Goal: Task Accomplishment & Management: Use online tool/utility

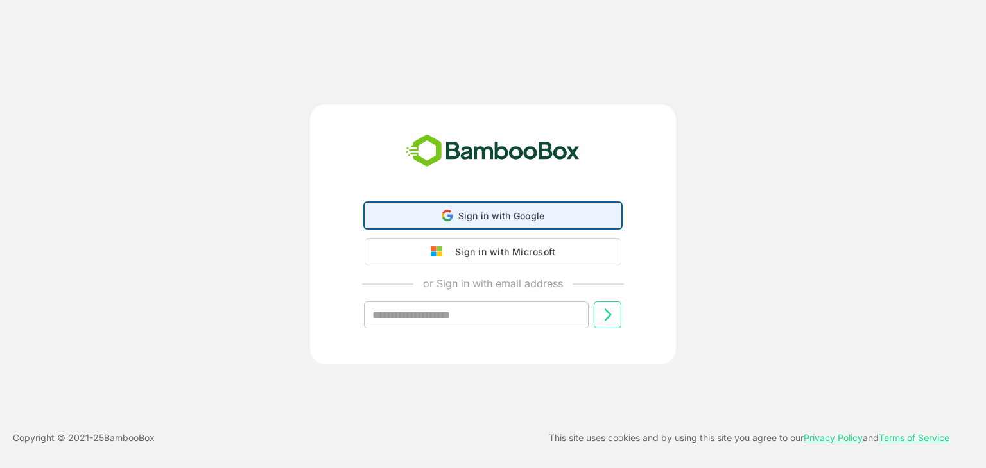
click at [431, 225] on div "Sign in with Google Sign in with Google. Opens in new tab" at bounding box center [493, 215] width 240 height 24
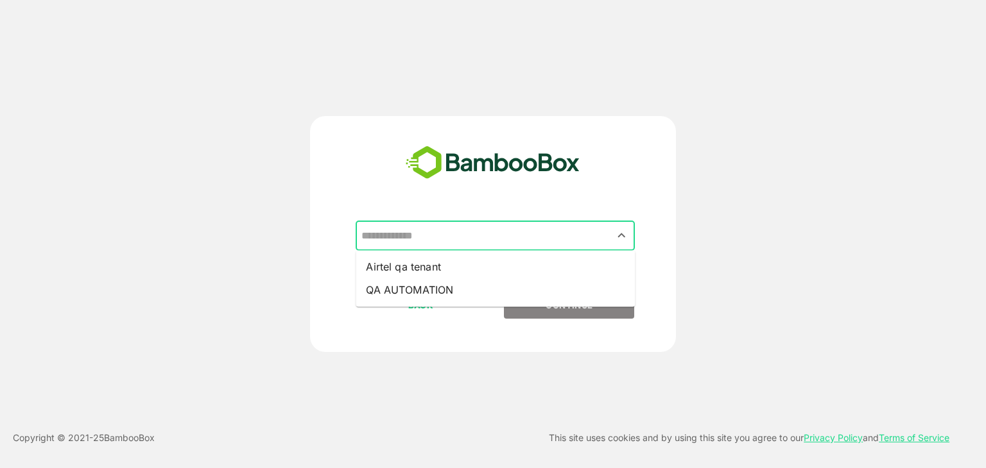
click at [464, 227] on input "text" at bounding box center [495, 236] width 274 height 24
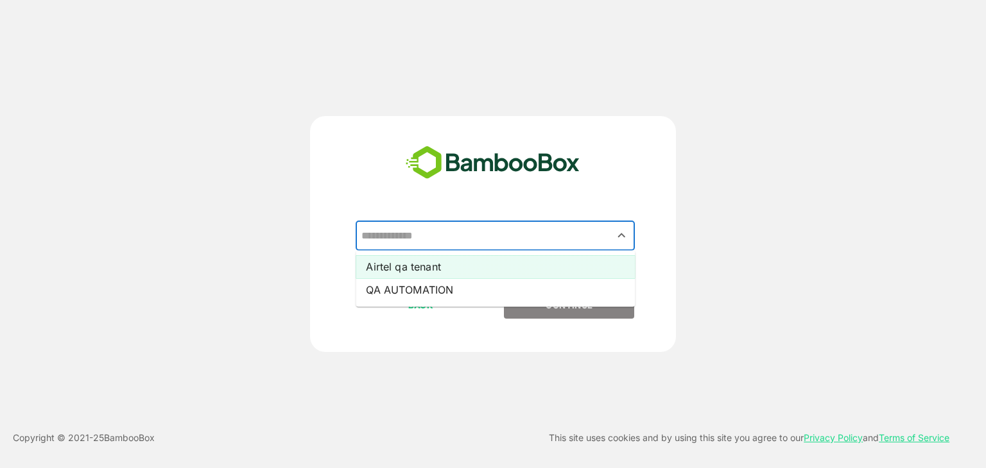
click at [449, 268] on li "Airtel qa tenant" at bounding box center [495, 266] width 279 height 23
type input "**********"
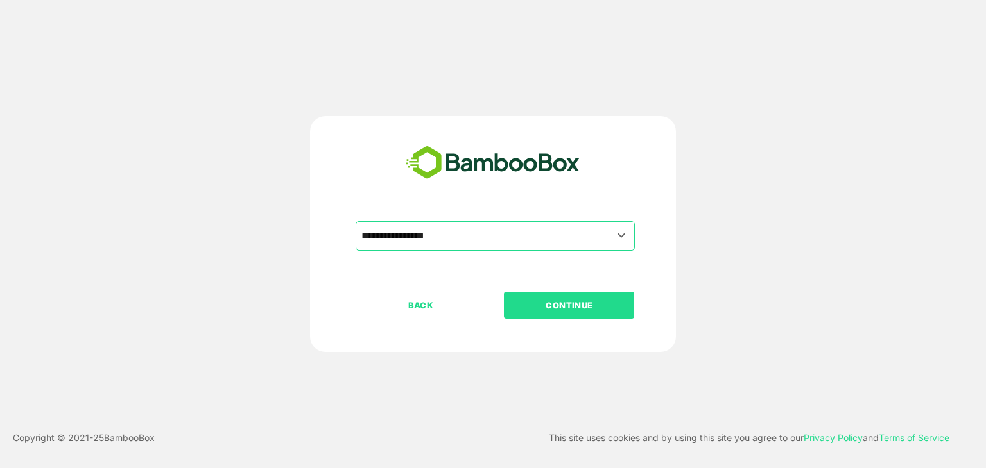
click at [558, 299] on p "CONTINUE" at bounding box center [569, 305] width 128 height 14
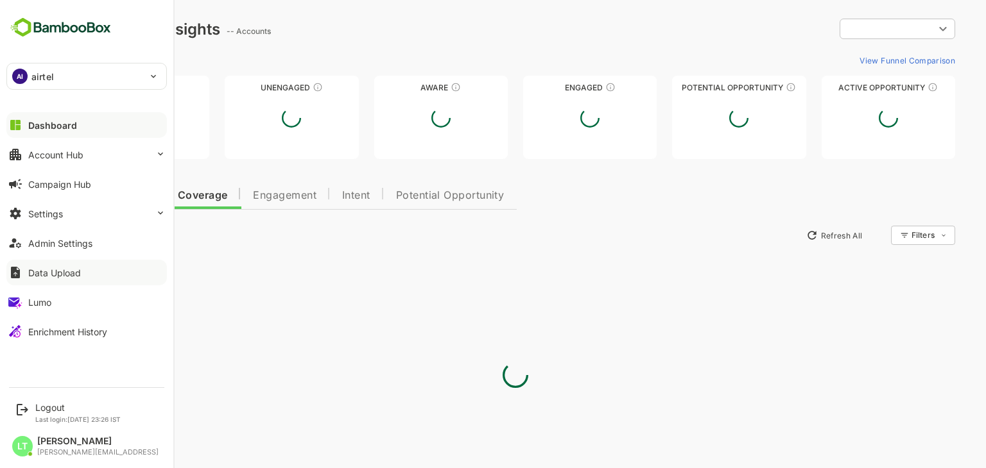
type input "**********"
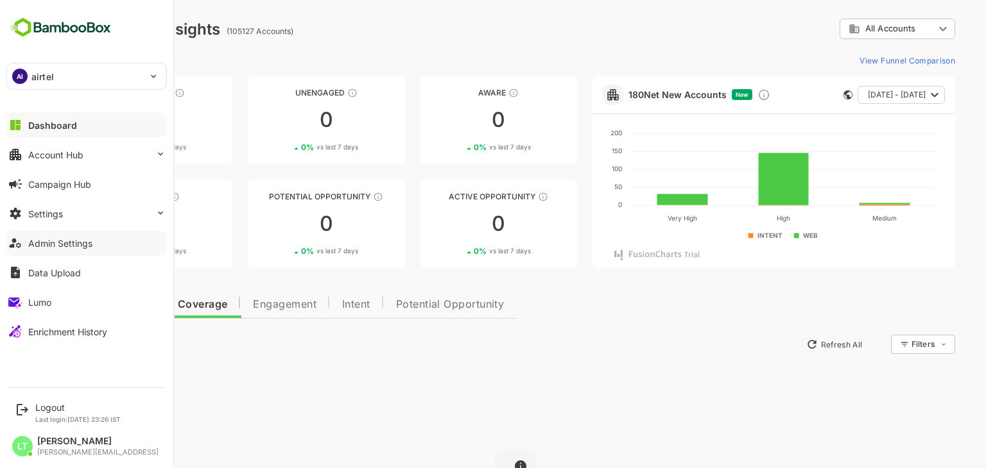
click at [94, 252] on button "Admin Settings" at bounding box center [86, 243] width 160 height 26
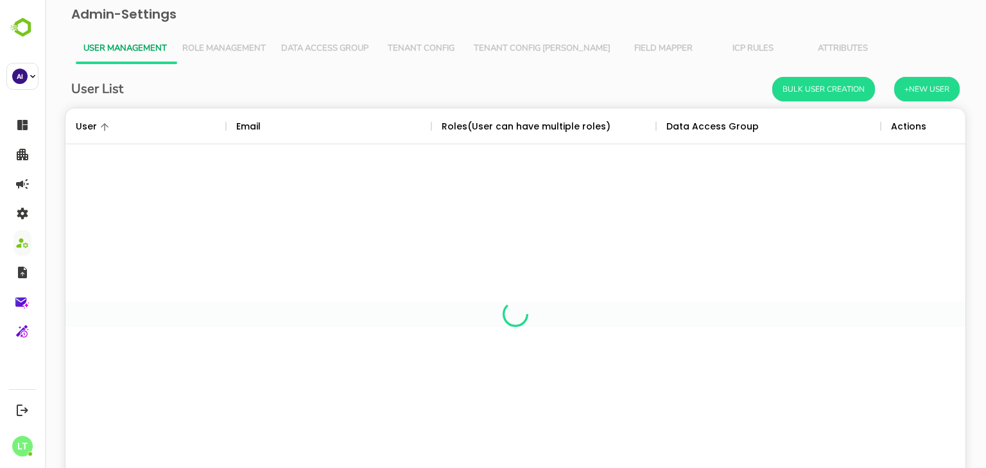
scroll to position [366, 880]
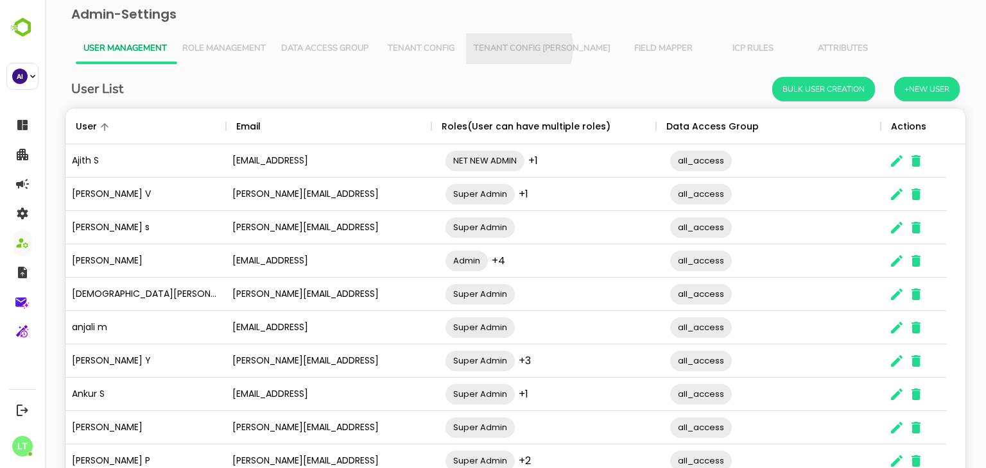
click at [513, 47] on span "Tenant Config [PERSON_NAME]" at bounding box center [542, 49] width 137 height 10
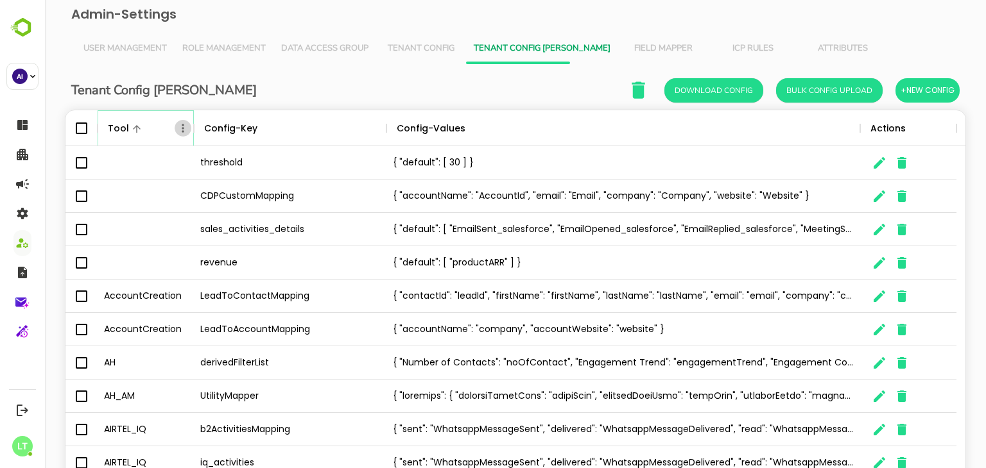
click at [185, 130] on icon "Menu" at bounding box center [182, 128] width 13 height 13
click at [166, 217] on li "Filter" at bounding box center [147, 221] width 89 height 23
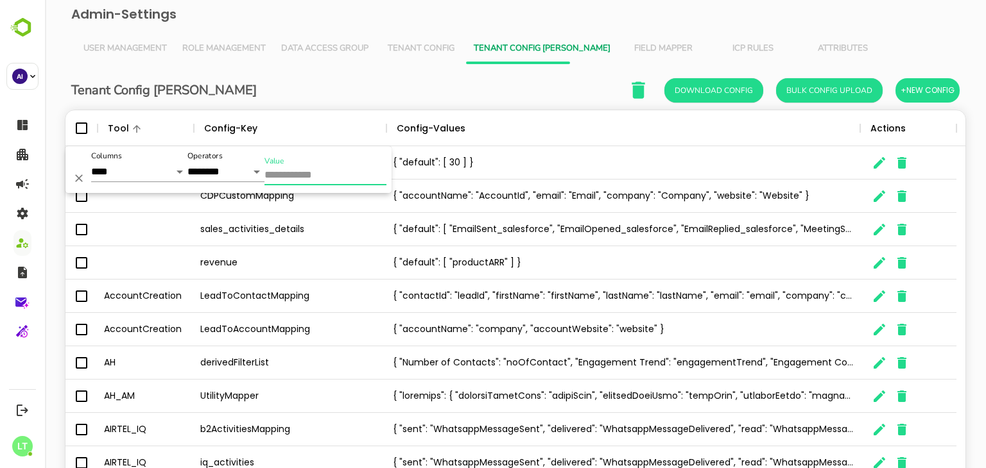
click at [289, 172] on input "Value" at bounding box center [325, 176] width 122 height 19
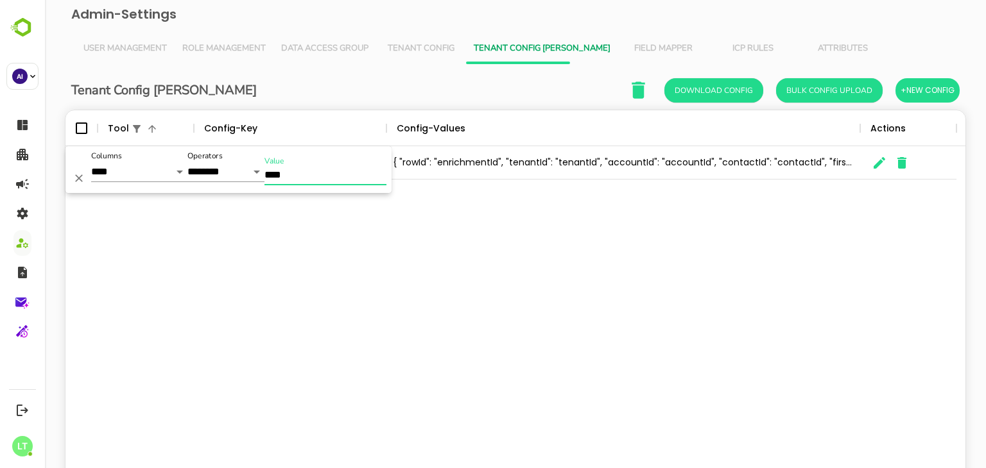
type input "****"
click at [420, 80] on div "Tenant Config Json Download Config Bulk Config Upload +New Config" at bounding box center [515, 90] width 888 height 26
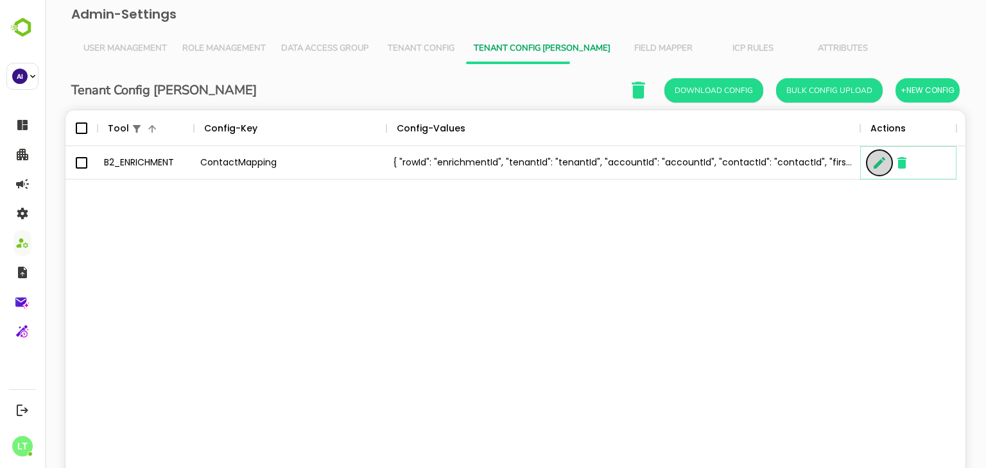
click at [882, 167] on icon "The User Data" at bounding box center [879, 162] width 15 height 15
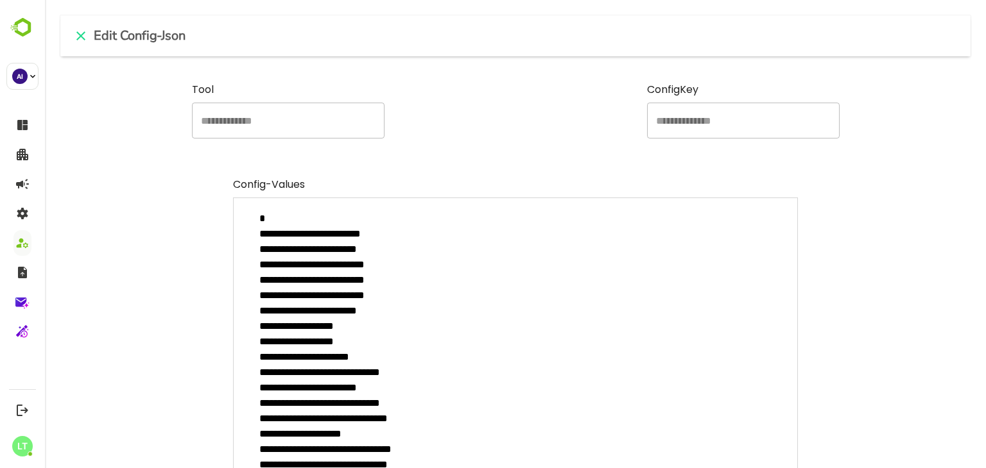
click at [420, 312] on textarea "**********" at bounding box center [515, 362] width 565 height 329
click at [617, 196] on div "**********" at bounding box center [515, 351] width 565 height 349
click at [81, 39] on icon "close" at bounding box center [80, 35] width 15 height 15
type textarea "*"
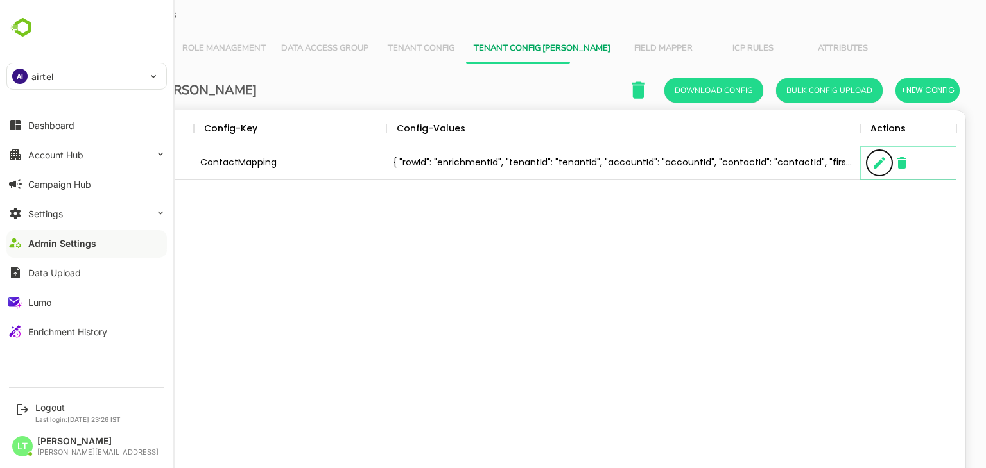
scroll to position [10, 10]
click at [44, 331] on div "Enrichment History" at bounding box center [67, 332] width 79 height 11
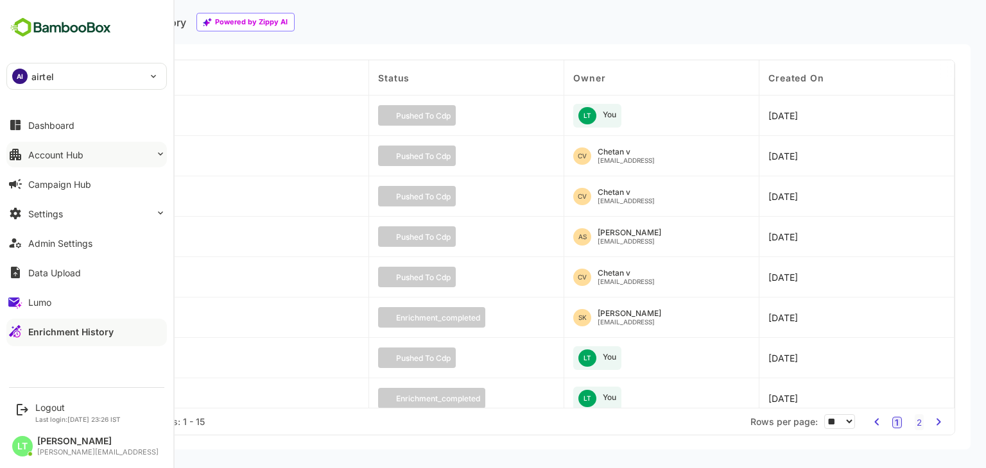
click at [116, 150] on button "Account Hub" at bounding box center [86, 155] width 160 height 26
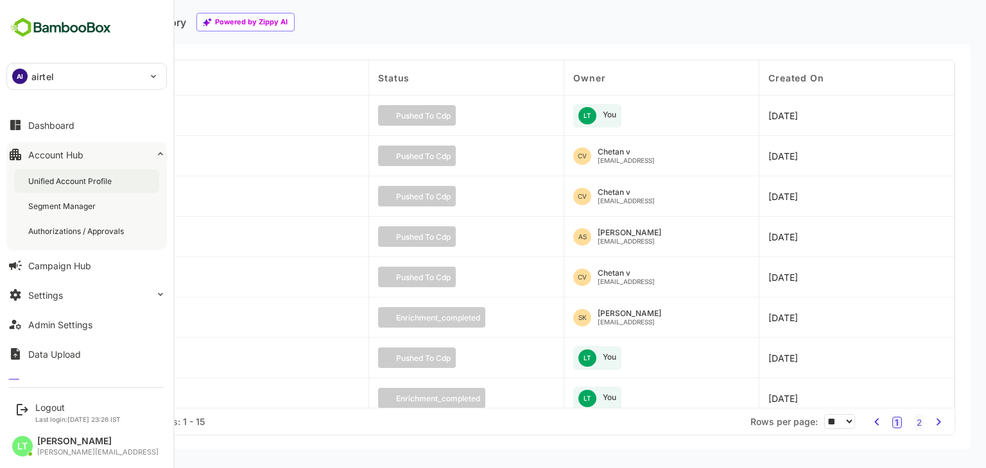
click at [117, 182] on div "Unified Account Profile" at bounding box center [86, 181] width 145 height 24
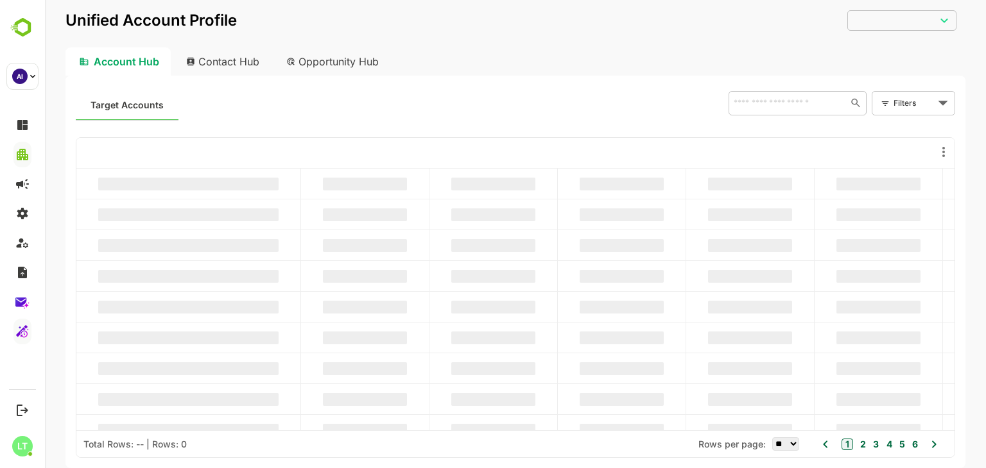
type input "**********"
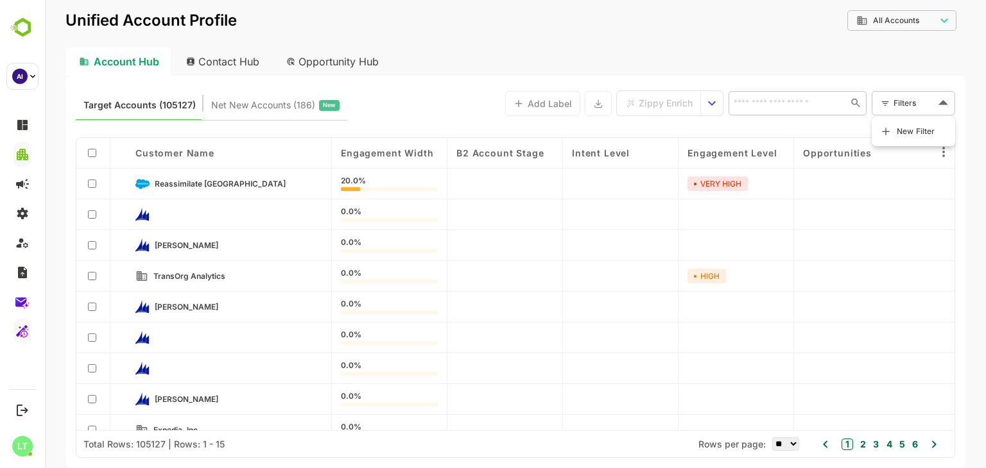
click at [925, 91] on body "**********" at bounding box center [515, 234] width 941 height 468
click at [911, 134] on span "New Filter" at bounding box center [916, 131] width 39 height 15
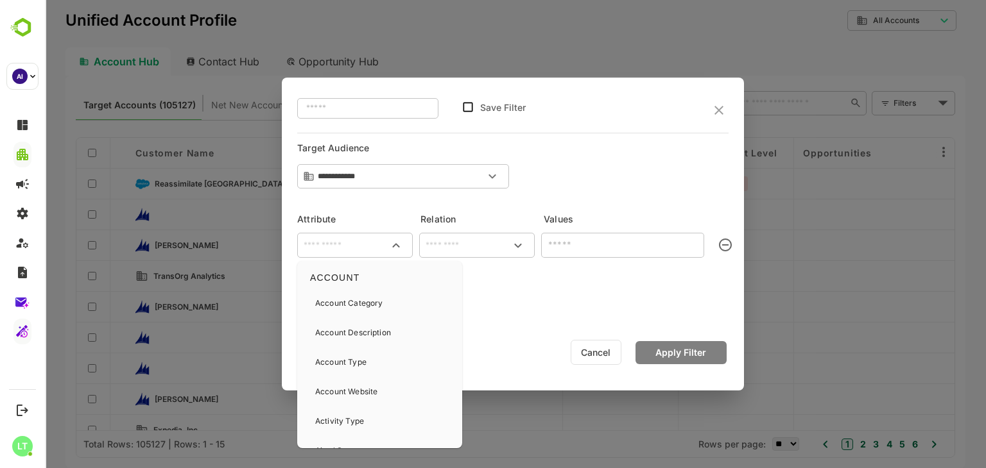
click at [318, 252] on input "text" at bounding box center [355, 245] width 110 height 15
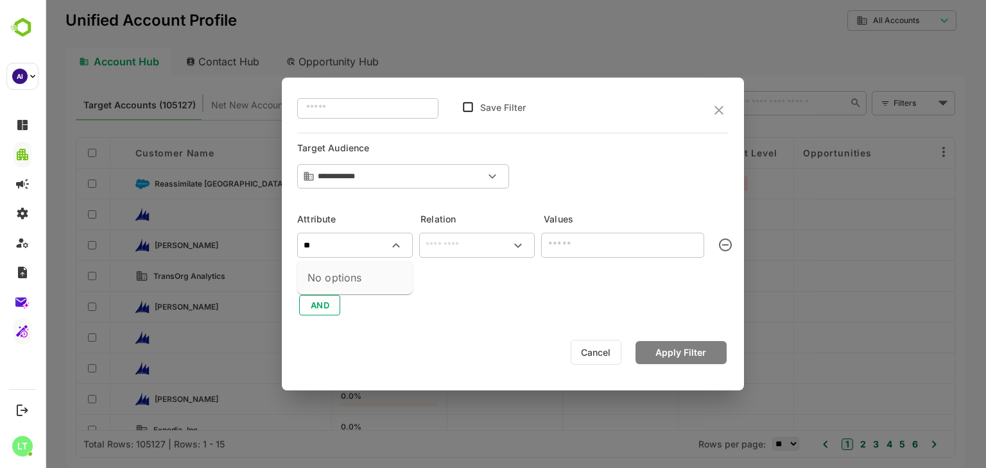
type input "*"
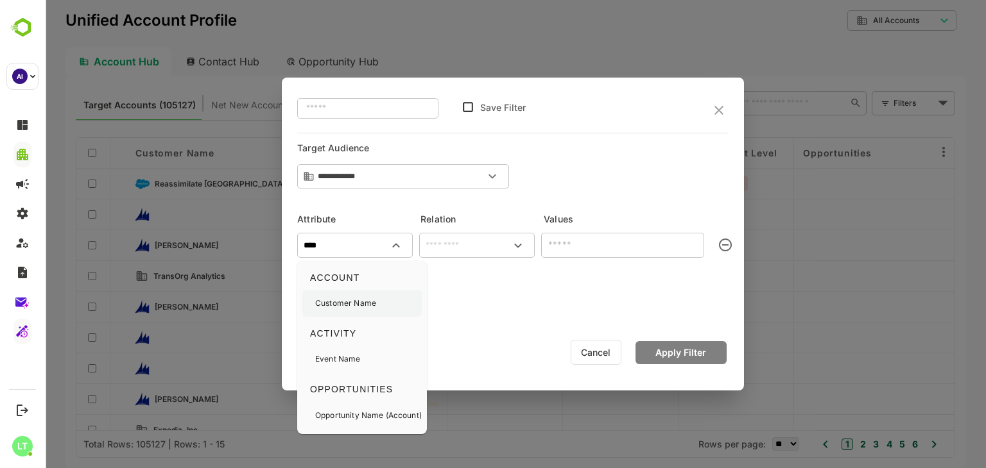
click at [365, 311] on div "Customer Name" at bounding box center [345, 303] width 61 height 27
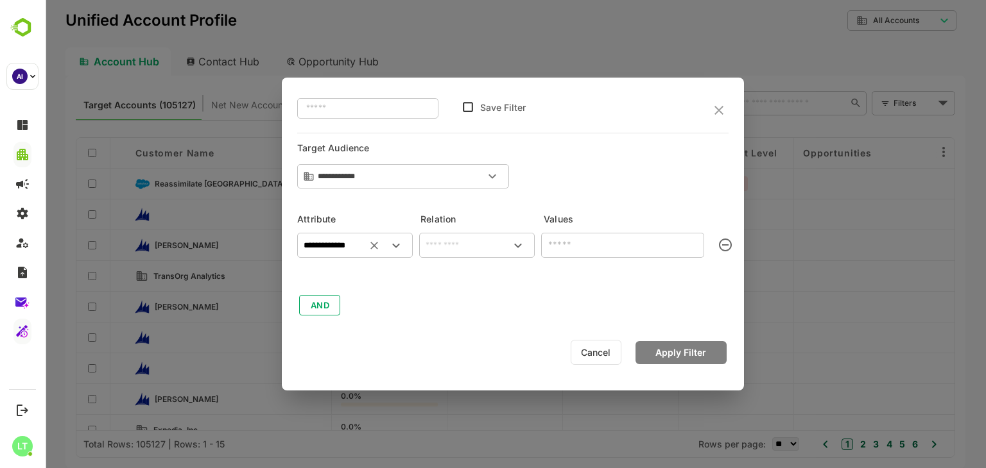
type input "**********"
click at [459, 250] on input "text" at bounding box center [477, 245] width 110 height 15
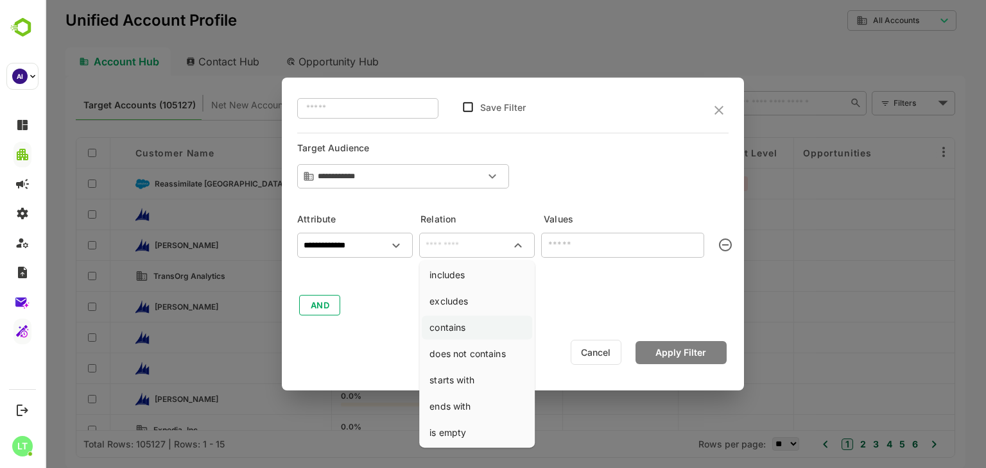
click at [463, 330] on li "contains" at bounding box center [477, 328] width 110 height 24
type input "********"
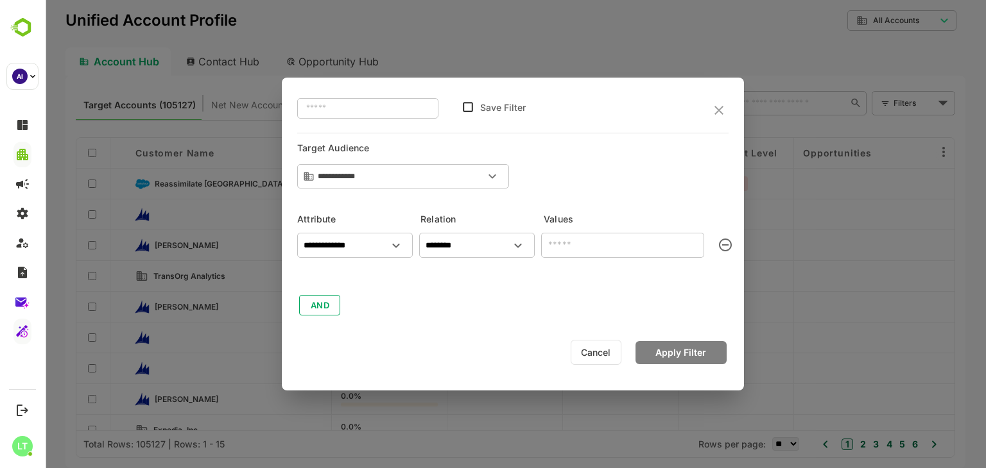
click at [578, 252] on input "text" at bounding box center [622, 245] width 163 height 25
type input "***"
click at [673, 359] on button "Apply Filter" at bounding box center [680, 352] width 91 height 23
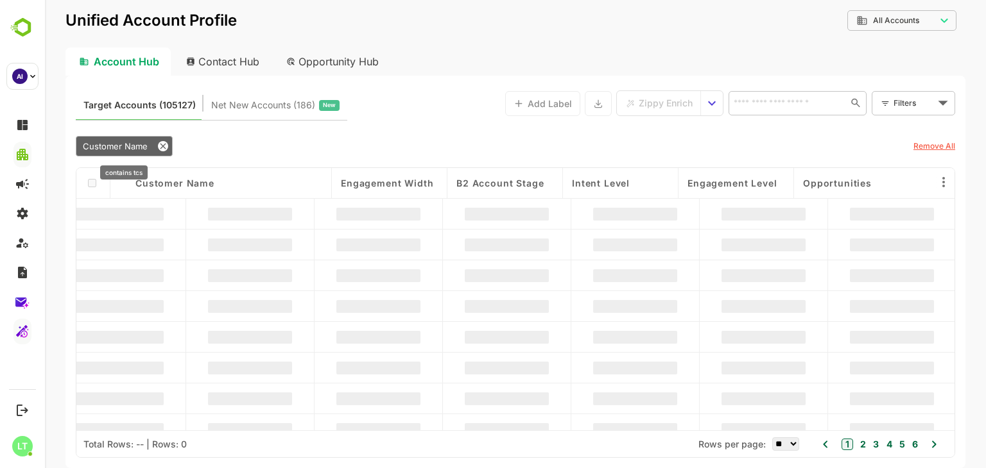
click at [118, 147] on span "Customer Name" at bounding box center [115, 146] width 65 height 10
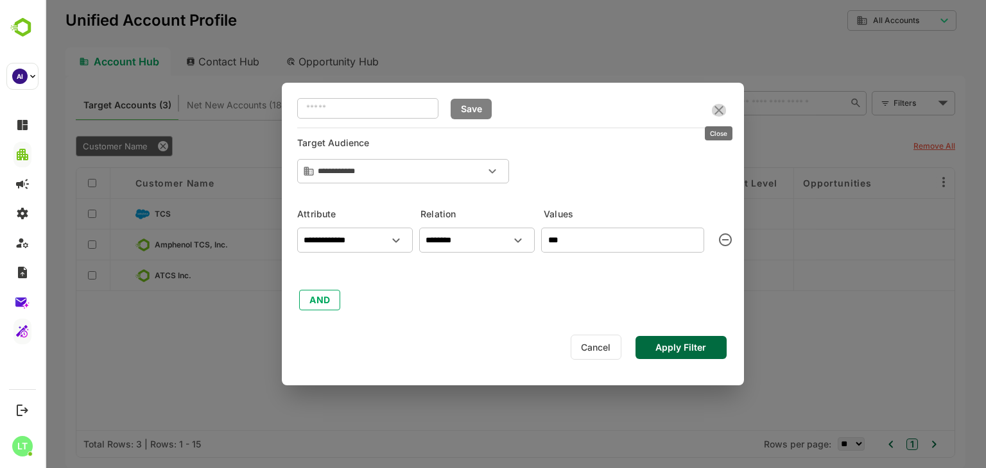
click at [725, 107] on icon "close" at bounding box center [718, 110] width 15 height 15
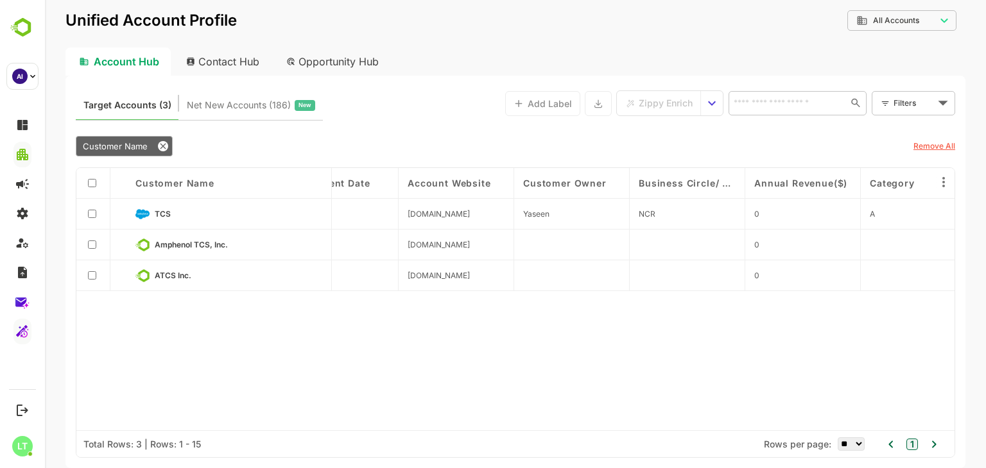
scroll to position [0, 2090]
click at [139, 147] on span "Customer Name" at bounding box center [115, 146] width 65 height 10
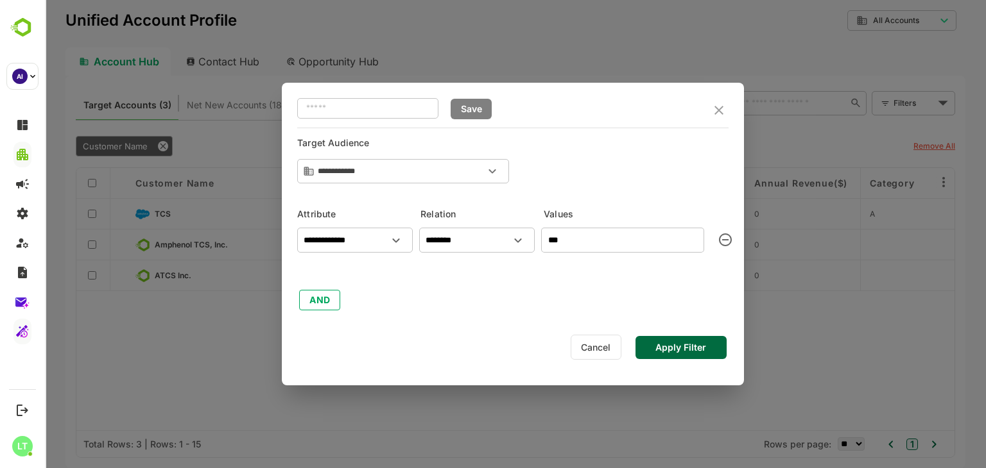
click at [610, 243] on input "***" at bounding box center [622, 240] width 163 height 25
type input "*"
type input "******"
click at [657, 352] on button "Apply Filter" at bounding box center [680, 347] width 91 height 23
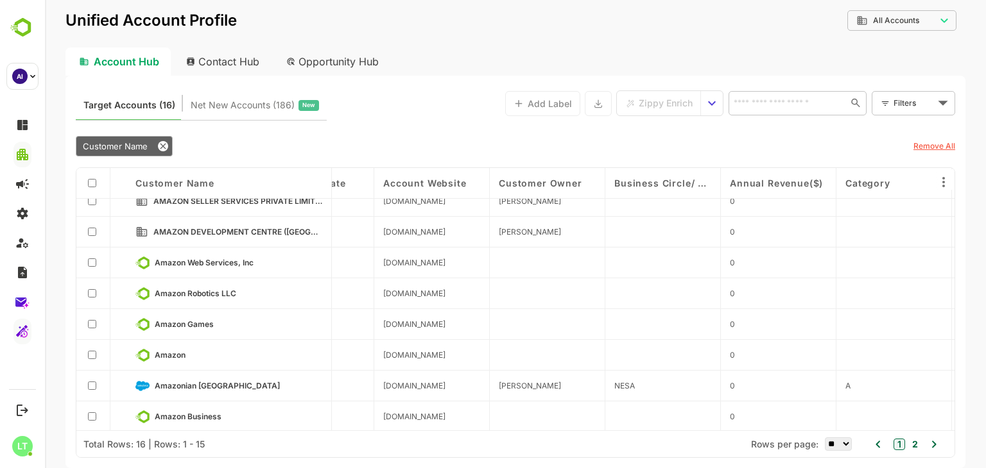
scroll to position [0, 2114]
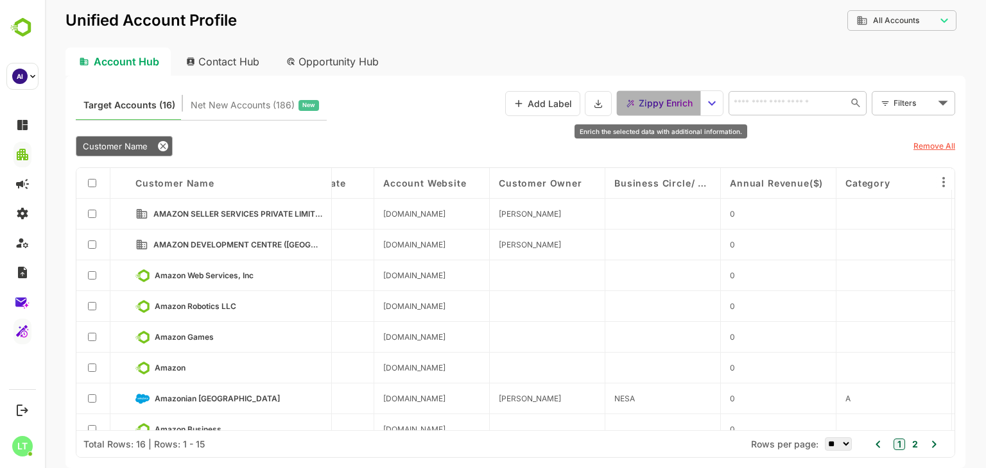
click at [649, 111] on span "Zippy Enrich" at bounding box center [666, 103] width 54 height 17
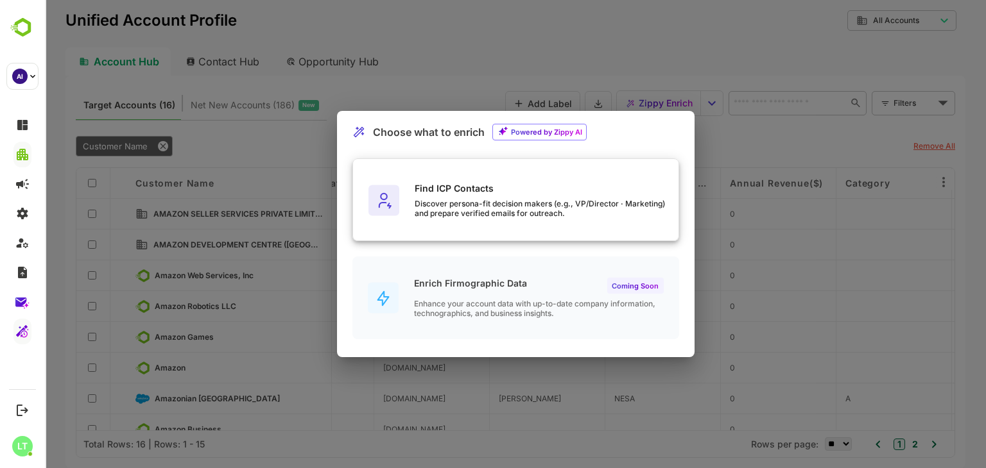
click at [434, 205] on div "Discover persona-fit decision makers (e.g., VP/Director · Marketing) and prepar…" at bounding box center [547, 208] width 264 height 19
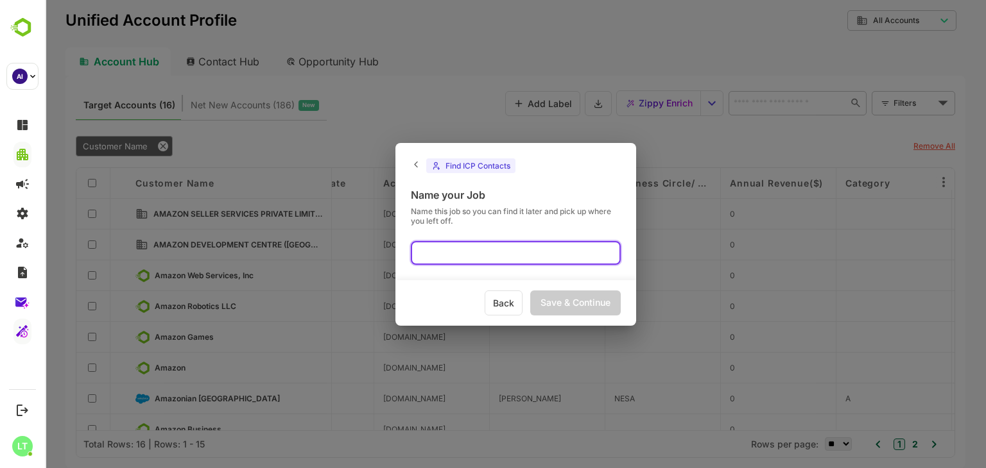
click at [438, 244] on input "text" at bounding box center [516, 253] width 210 height 24
type input "**********"
click at [545, 294] on div "Save & Continue" at bounding box center [575, 303] width 90 height 25
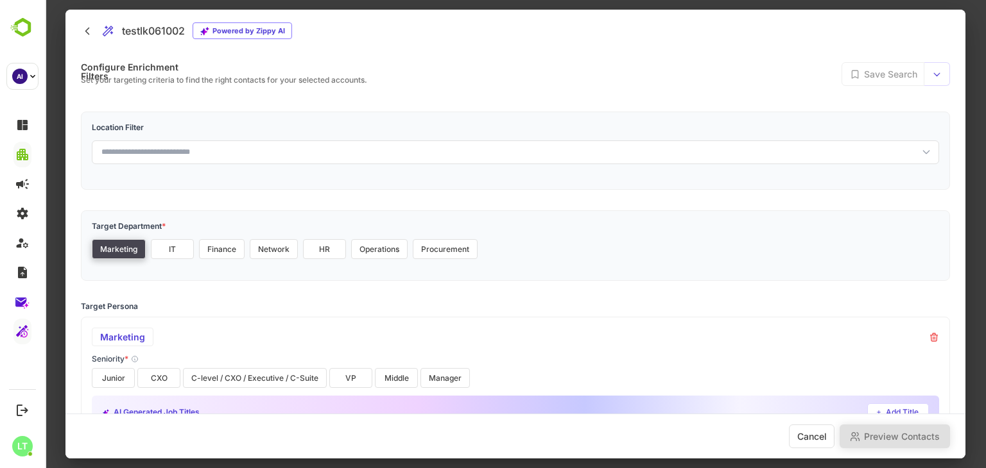
scroll to position [139, 0]
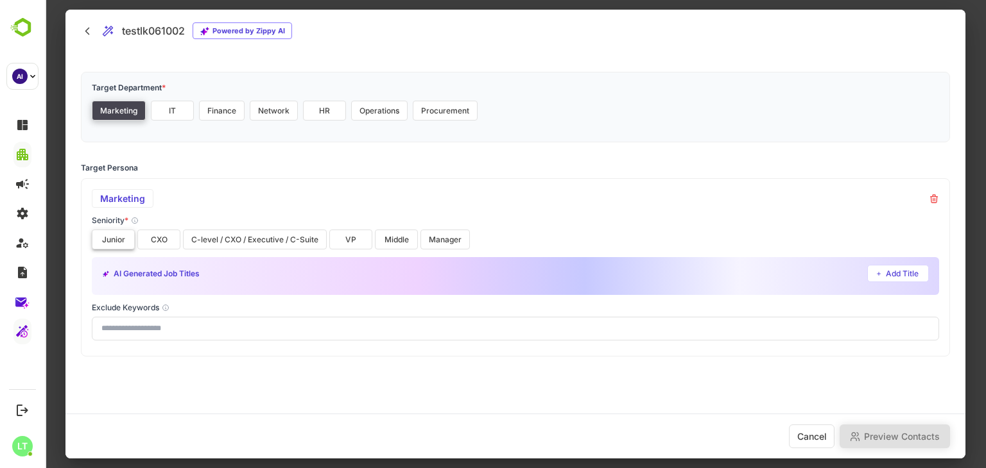
click at [108, 239] on button "Junior" at bounding box center [113, 240] width 43 height 20
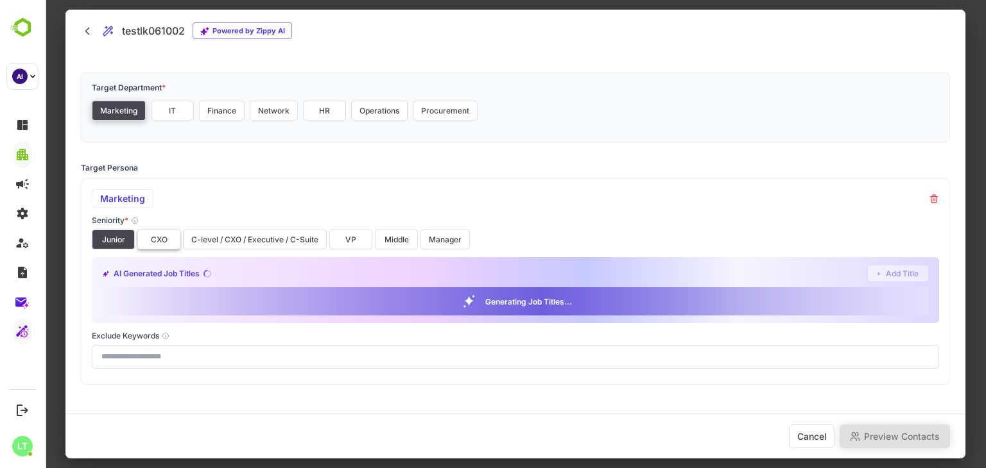
click at [154, 243] on button "CXO" at bounding box center [158, 240] width 43 height 20
click at [348, 244] on button "VP" at bounding box center [350, 240] width 43 height 20
click at [429, 243] on button "Manager" at bounding box center [444, 240] width 49 height 20
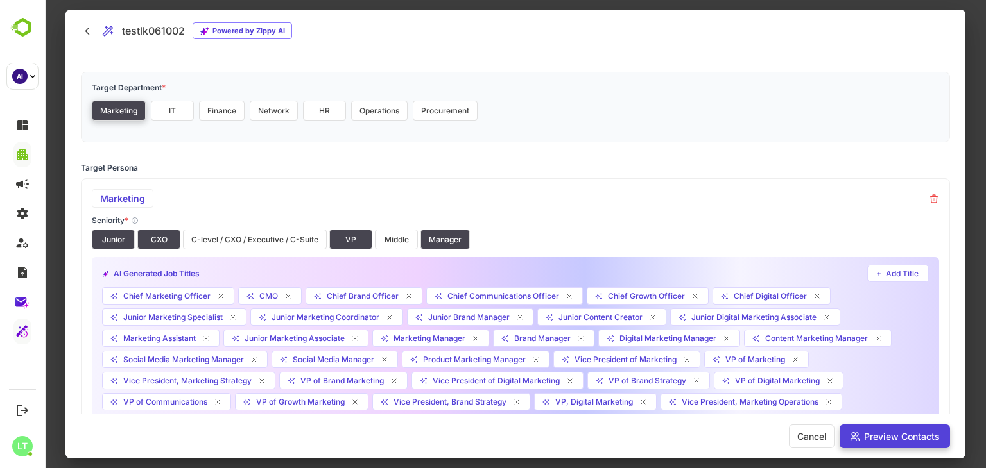
click at [868, 433] on button "Preview Contacts" at bounding box center [894, 437] width 110 height 24
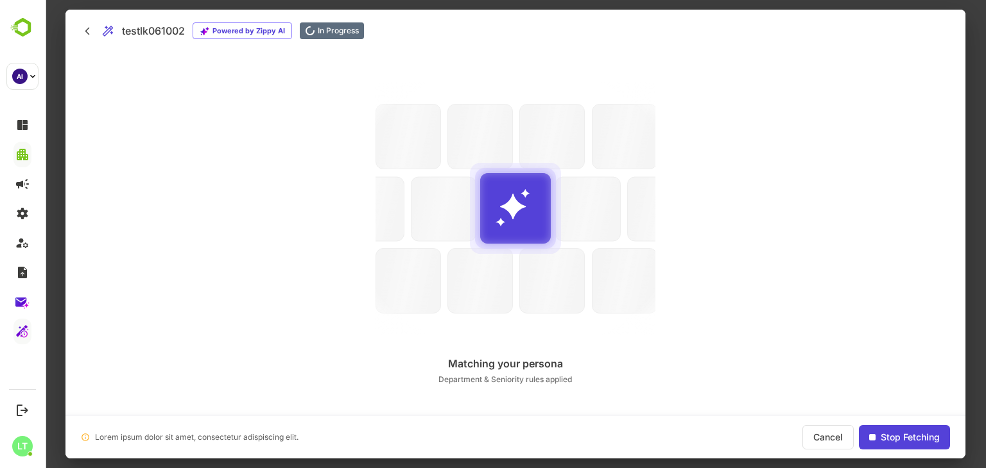
scroll to position [0, 0]
click at [563, 243] on div at bounding box center [515, 208] width 280 height 253
click at [628, 205] on div at bounding box center [515, 208] width 280 height 253
click at [380, 162] on div at bounding box center [515, 208] width 280 height 253
click at [381, 178] on div at bounding box center [515, 208] width 280 height 253
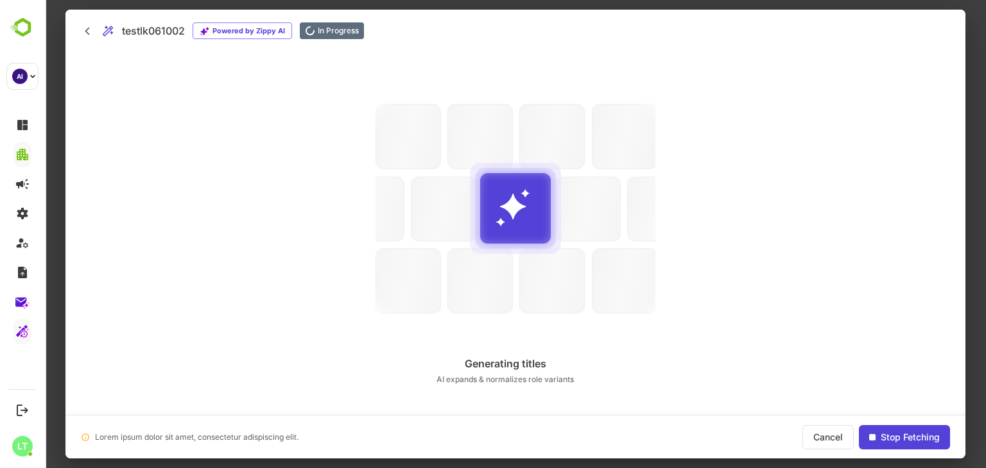
click at [633, 189] on div at bounding box center [515, 208] width 280 height 253
click at [612, 207] on div at bounding box center [515, 208] width 280 height 253
click at [543, 257] on div at bounding box center [515, 208] width 280 height 253
click at [624, 167] on div at bounding box center [515, 208] width 280 height 253
click at [145, 33] on h2 "testlk061002" at bounding box center [153, 30] width 63 height 15
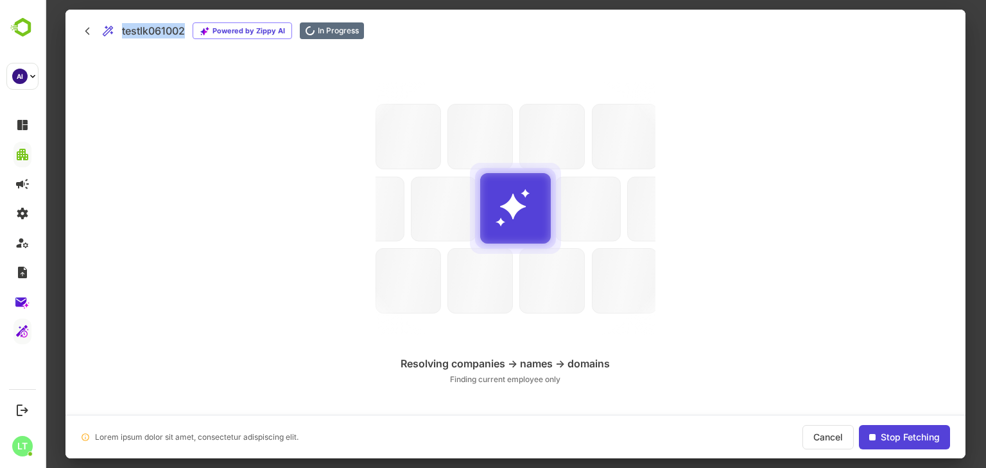
click at [145, 33] on h2 "testlk061002" at bounding box center [153, 30] width 63 height 15
click at [197, 88] on div "Search Engines Search Engines Matching your persona Department & Seniority rule…" at bounding box center [515, 233] width 900 height 363
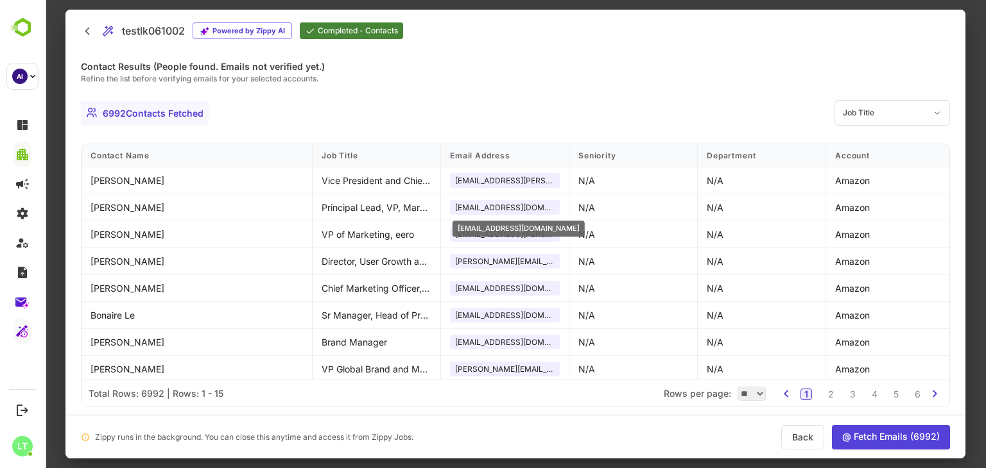
scroll to position [192, 0]
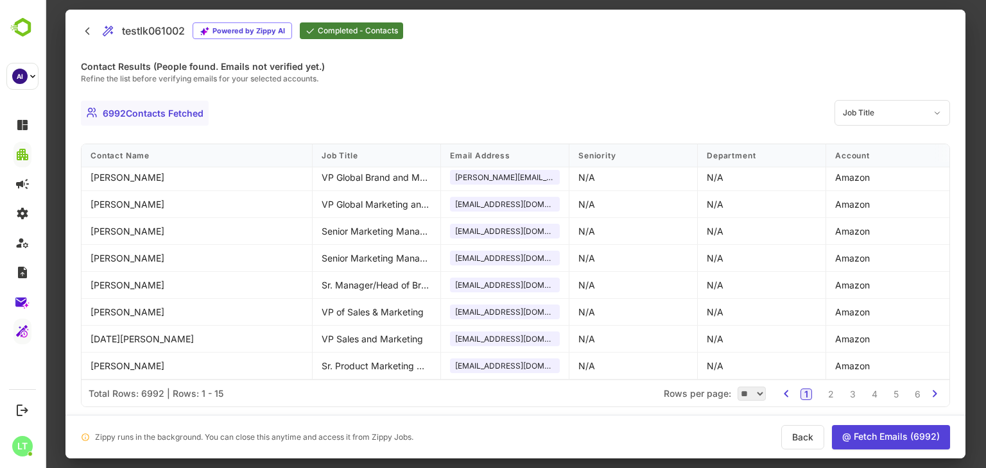
click at [87, 35] on icon at bounding box center [87, 30] width 13 height 13
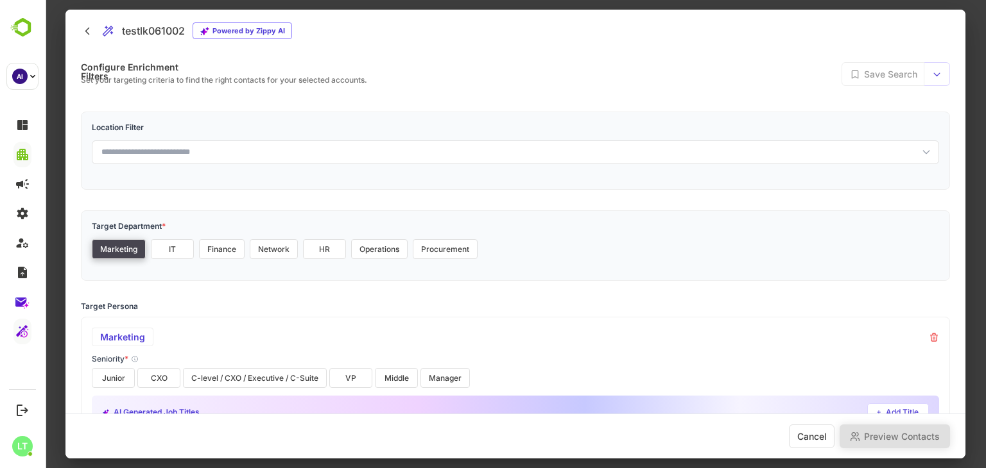
click at [59, 236] on div at bounding box center [515, 234] width 941 height 468
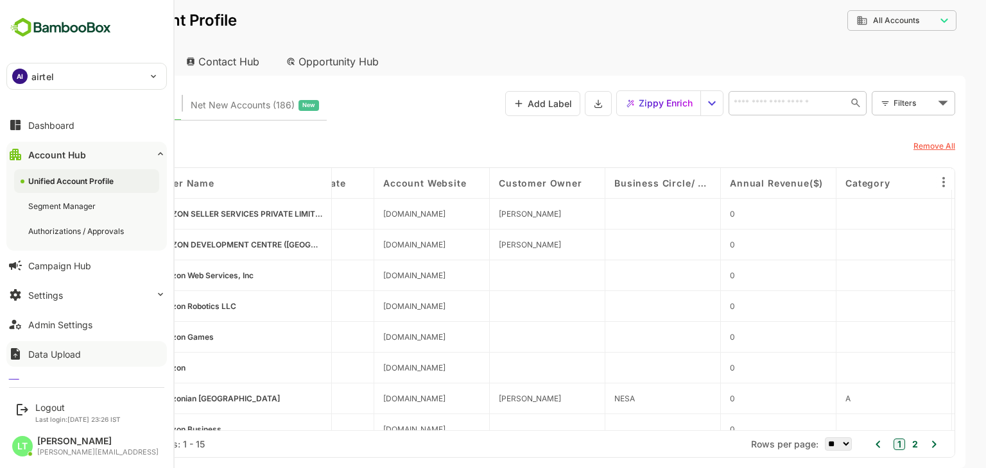
scroll to position [47, 0]
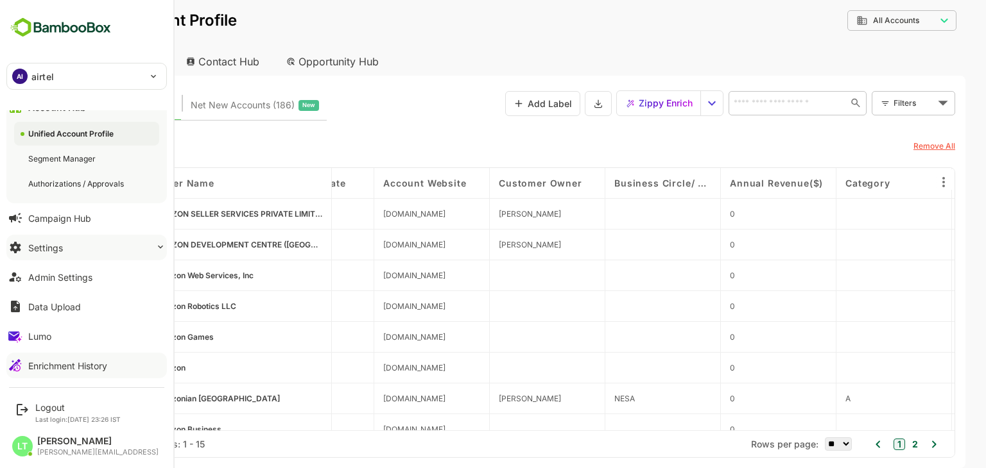
click at [143, 246] on button "Settings" at bounding box center [86, 248] width 160 height 26
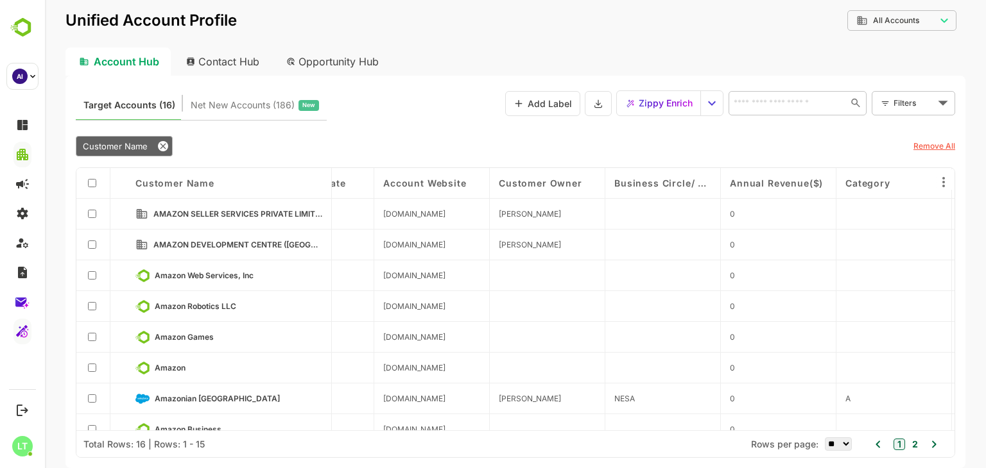
scroll to position [234, 2114]
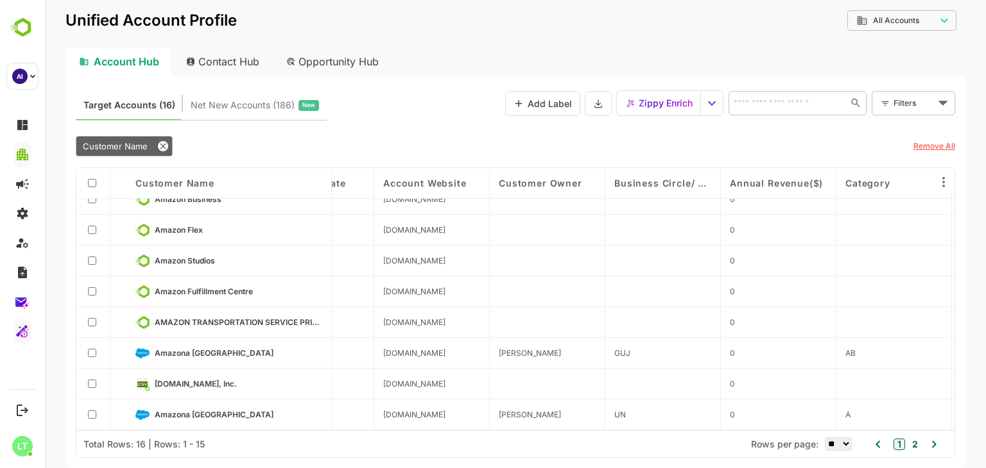
click at [597, 55] on div "Account Hub Contact Hub Opportunity Hub" at bounding box center [515, 61] width 900 height 28
click at [554, 162] on div "Target Accounts (16) Net New Accounts ( 186 ) New Add Label Zippy Enrich ​ Filt…" at bounding box center [515, 272] width 900 height 393
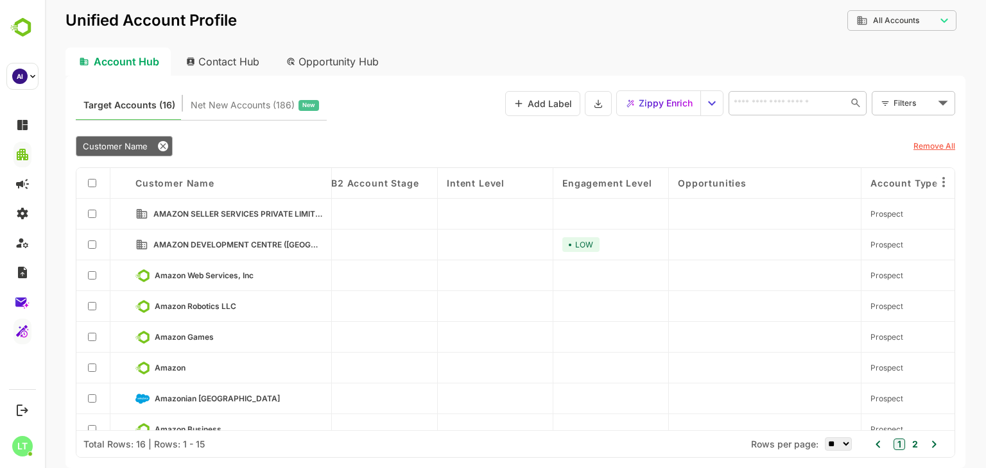
scroll to position [0, 0]
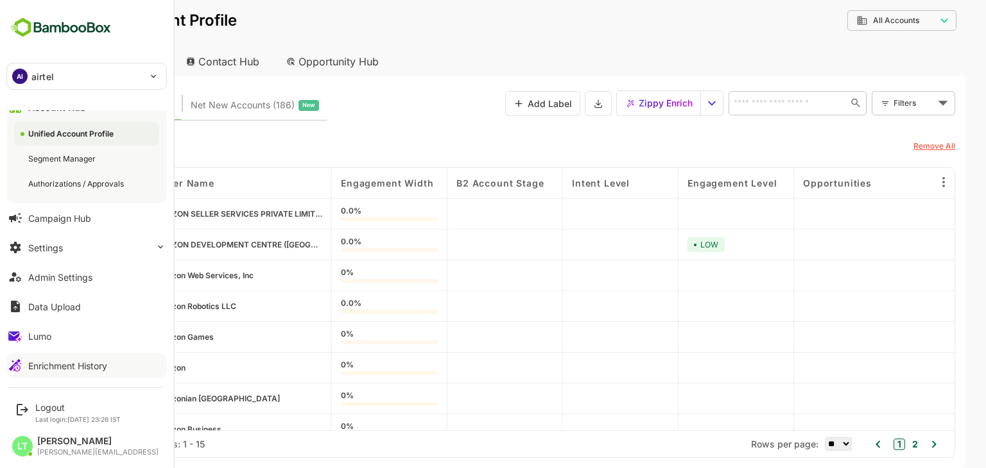
click at [49, 363] on div "Enrichment History" at bounding box center [67, 366] width 79 height 11
